Goal: Complete application form

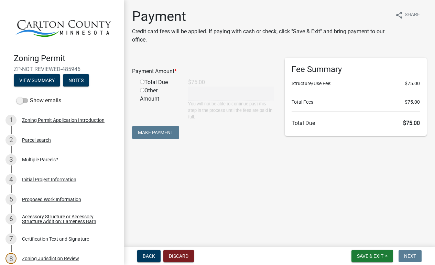
click at [141, 80] on input "radio" at bounding box center [142, 82] width 4 height 4
radio input "true"
type input "75"
click at [152, 132] on button "Make Payment" at bounding box center [155, 132] width 47 height 13
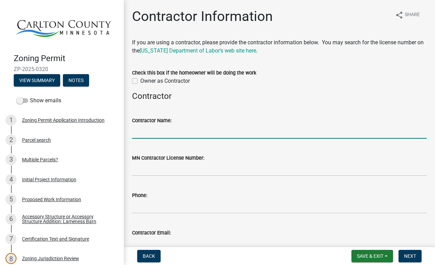
click at [153, 135] on input "Contractor Name:" at bounding box center [279, 132] width 295 height 14
type input "Robert Kenowski"
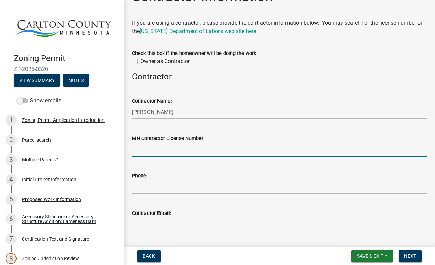
scroll to position [39, 0]
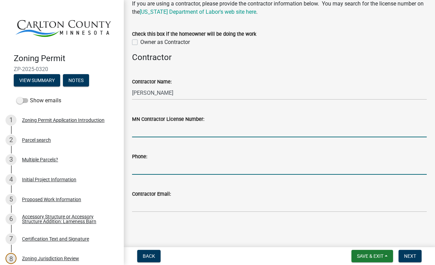
click at [152, 167] on input "Phone:" at bounding box center [279, 168] width 295 height 14
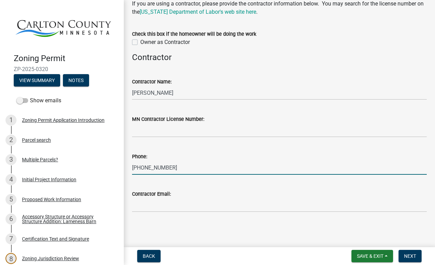
type input "218-380-1691"
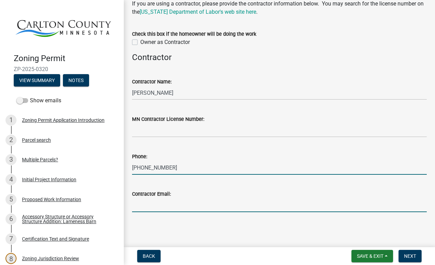
click at [152, 211] on input "Contractor Email:" at bounding box center [279, 205] width 295 height 14
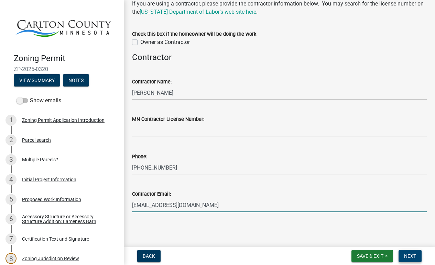
type input "robertkenowski15@gmail.com"
click at [406, 255] on span "Next" at bounding box center [410, 256] width 12 height 5
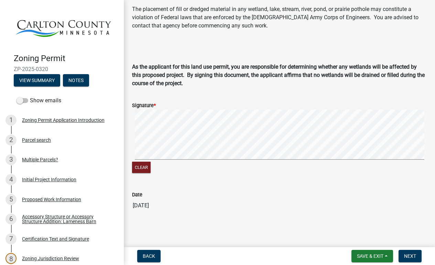
scroll to position [168, 0]
click at [112, 192] on div "Zoning Permit ZP-2025-0320 View Summary Notes Show emails 1 Zoning Permit Appli…" at bounding box center [217, 132] width 435 height 265
click at [403, 258] on button "Next" at bounding box center [409, 256] width 23 height 12
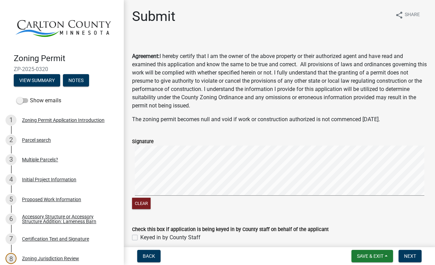
click at [244, 203] on div "Clear" at bounding box center [279, 178] width 295 height 65
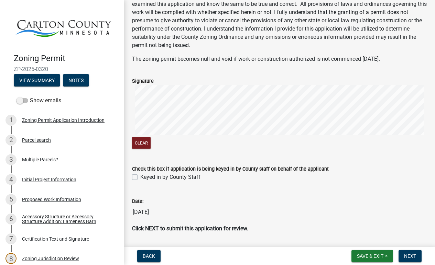
scroll to position [69, 0]
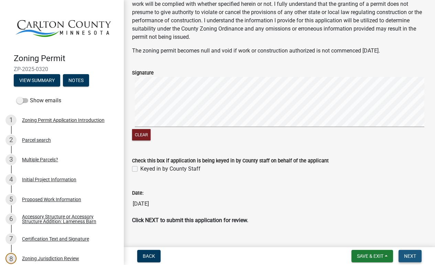
click at [406, 254] on span "Next" at bounding box center [410, 256] width 12 height 5
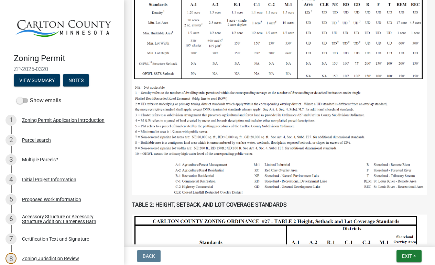
scroll to position [378, 0]
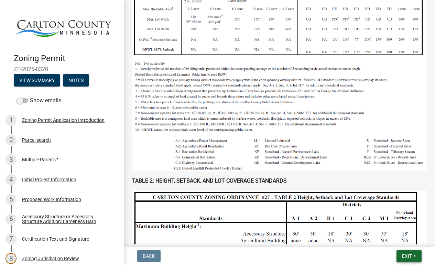
click at [406, 256] on span "Exit" at bounding box center [407, 256] width 10 height 5
